Goal: Task Accomplishment & Management: Use online tool/utility

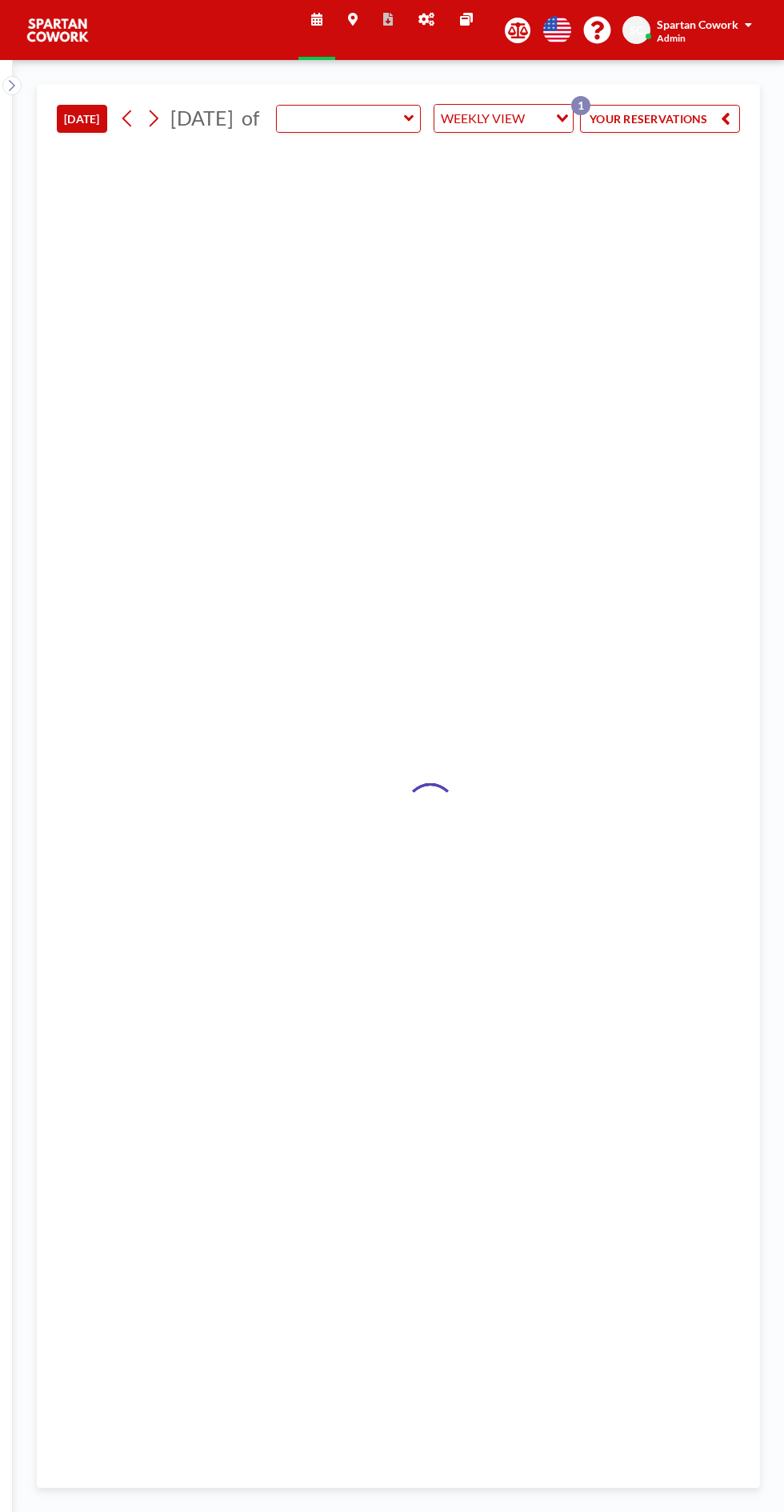
type input "Meeting Room"
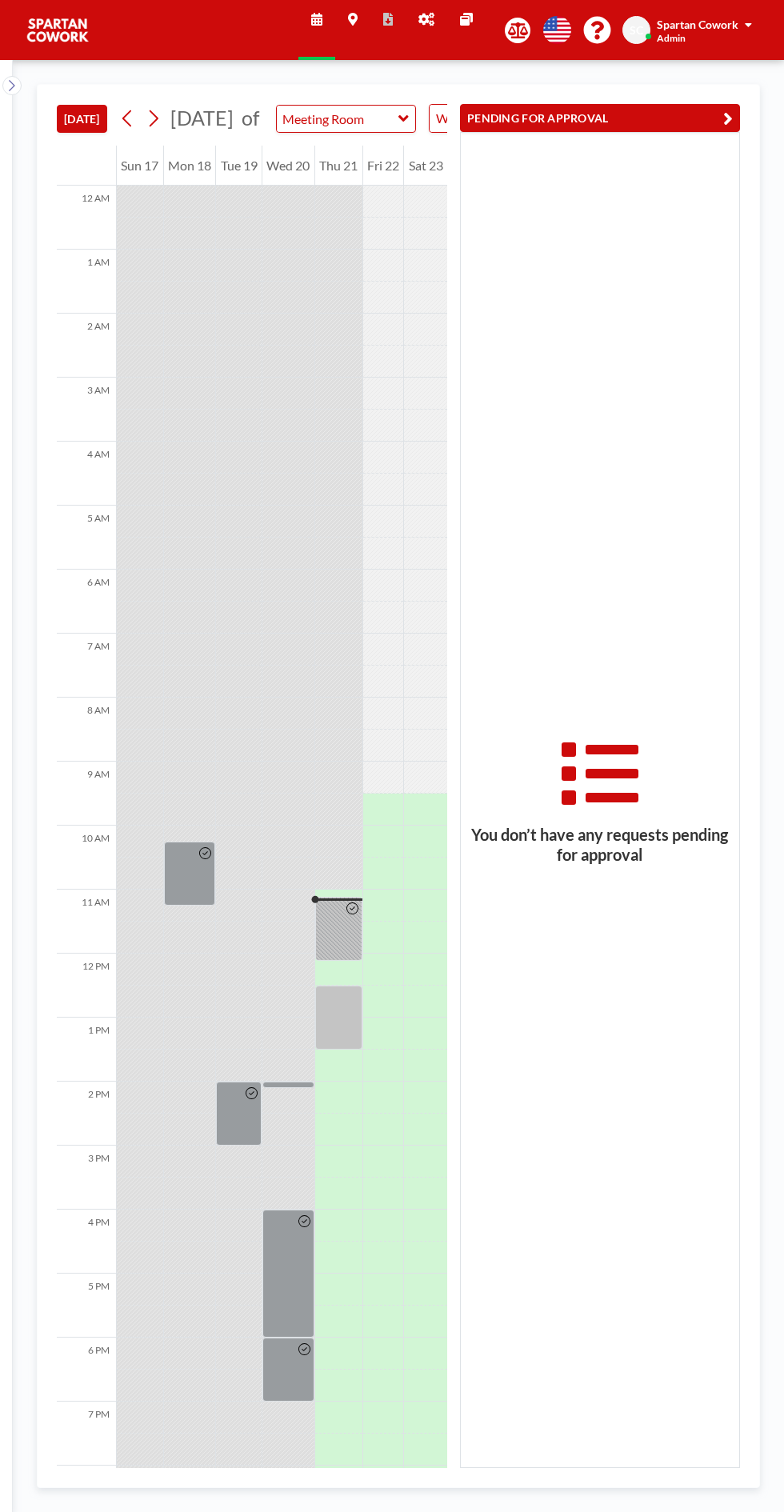
scroll to position [129, 0]
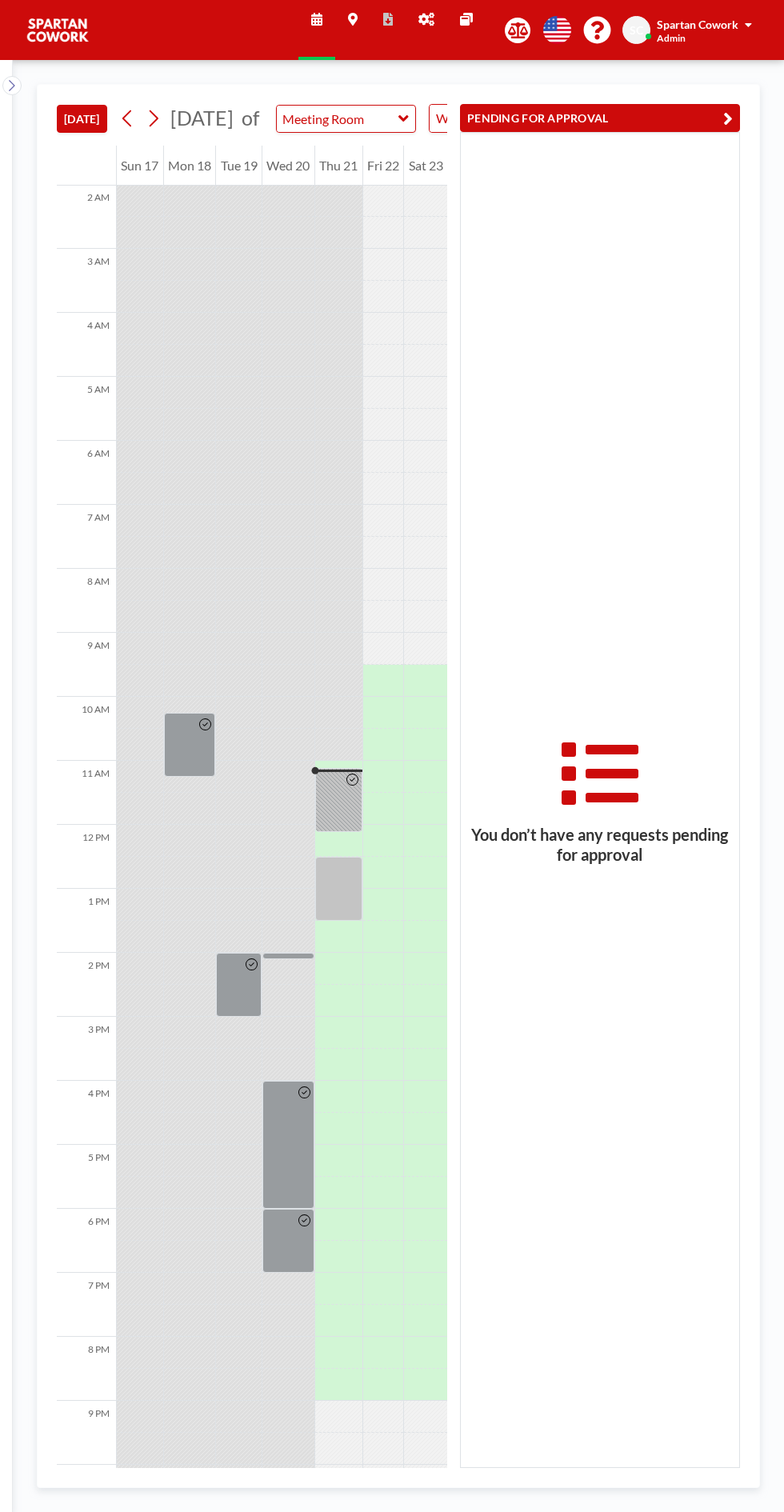
click at [341, 918] on div at bounding box center [339, 889] width 47 height 64
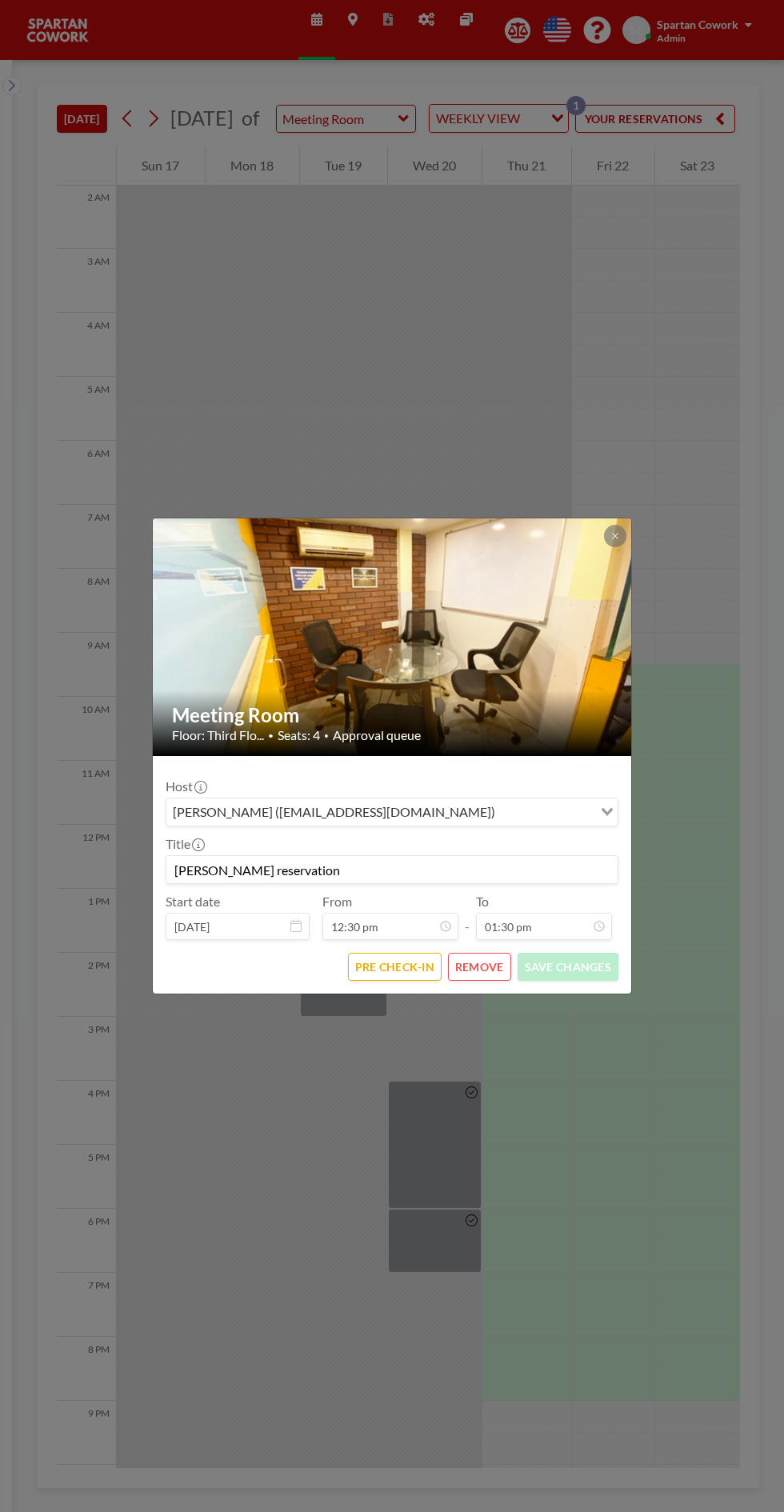
click at [615, 536] on icon at bounding box center [615, 535] width 5 height 5
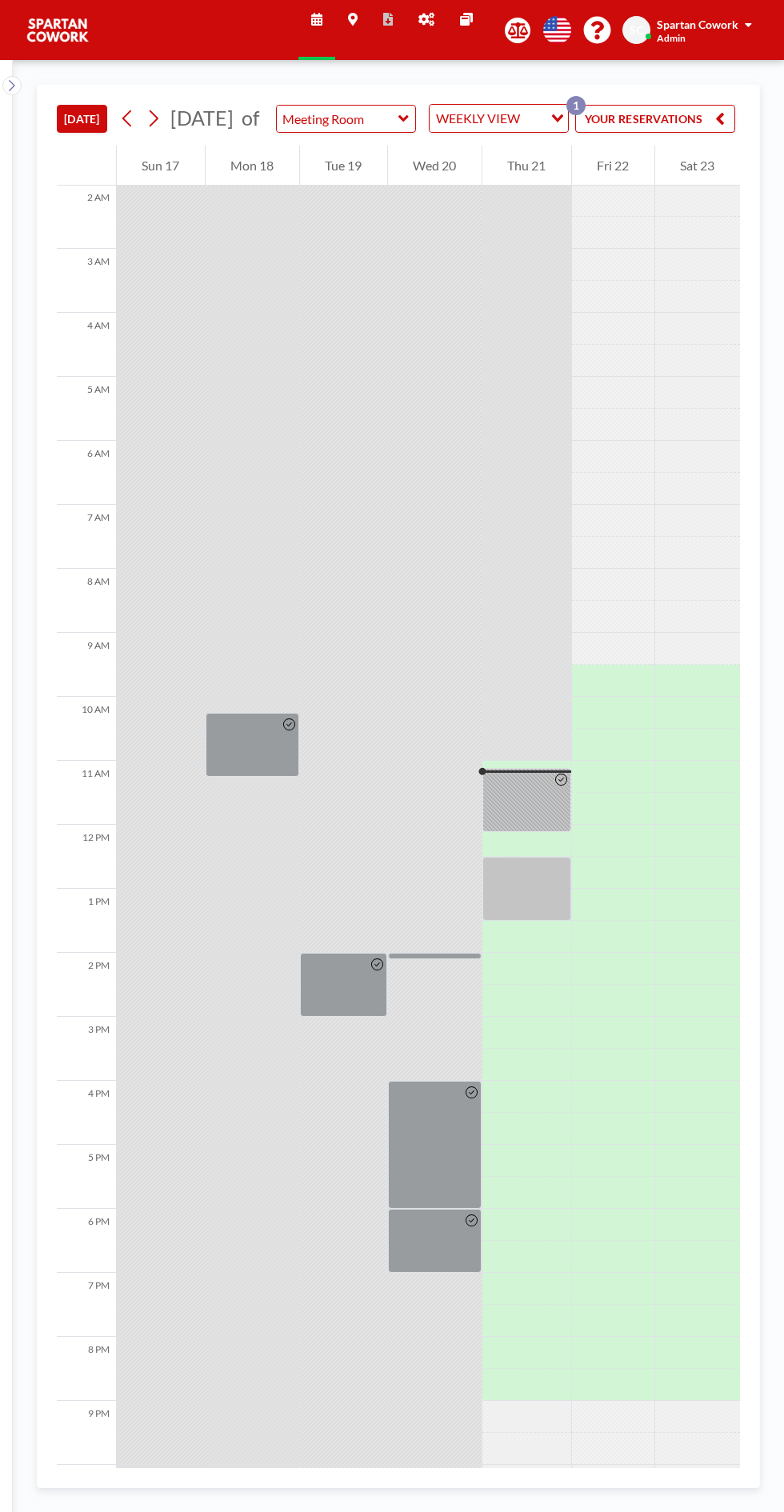
scroll to position [0, 179]
